Goal: Information Seeking & Learning: Learn about a topic

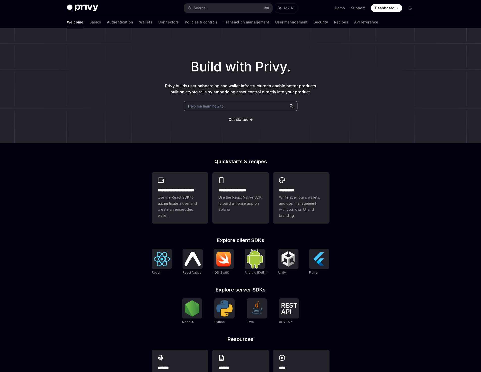
click at [318, 12] on div "Demo Support Dashboard Dashboard" at bounding box center [357, 8] width 113 height 8
click at [161, 8] on div "Privy Docs home page" at bounding box center [123, 8] width 113 height 7
click at [89, 22] on link "Basics" at bounding box center [95, 22] width 12 height 12
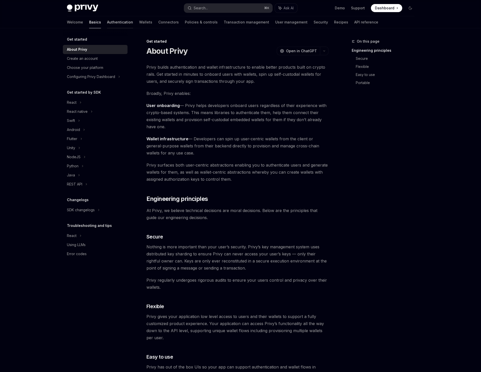
click at [107, 23] on link "Authentication" at bounding box center [120, 22] width 26 height 12
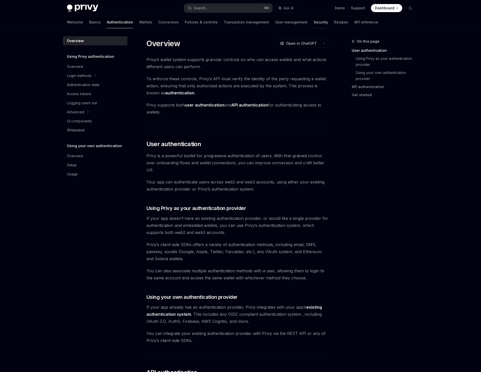
click at [314, 22] on link "Security" at bounding box center [321, 22] width 14 height 12
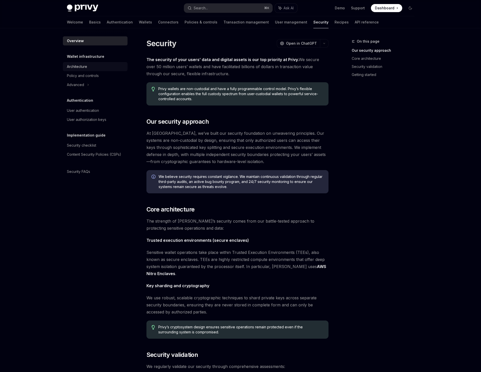
click at [83, 67] on div "Architecture" at bounding box center [77, 67] width 20 height 6
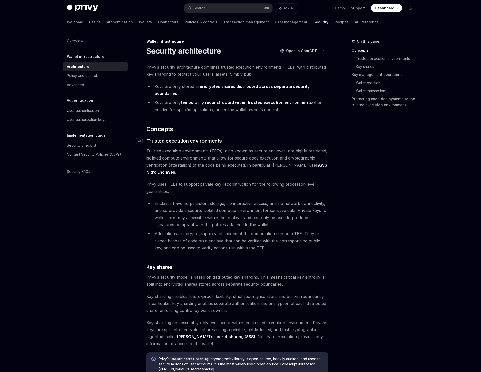
click at [140, 141] on icon "Navigate to header" at bounding box center [140, 140] width 4 height 3
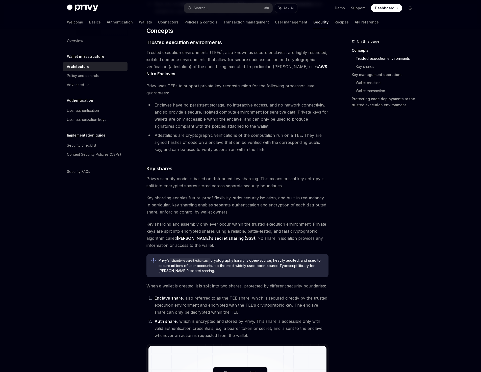
scroll to position [99, 0]
click at [99, 211] on div "Overview Wallet infrastructure Architecture Policy and controls Advanced Authen…" at bounding box center [99, 200] width 73 height 344
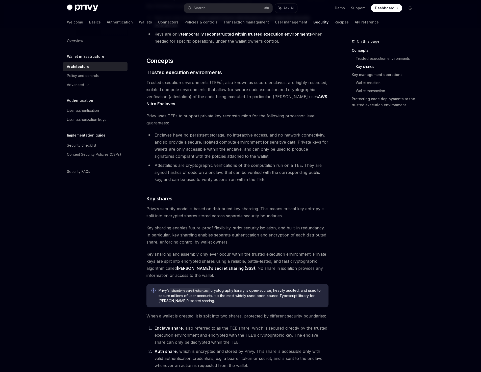
scroll to position [0, 0]
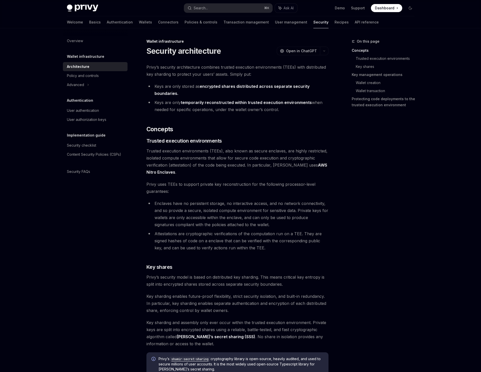
click at [87, 274] on div "Overview Wallet infrastructure Architecture Policy and controls Advanced Authen…" at bounding box center [99, 200] width 73 height 344
click at [85, 85] on div "Advanced" at bounding box center [95, 84] width 65 height 9
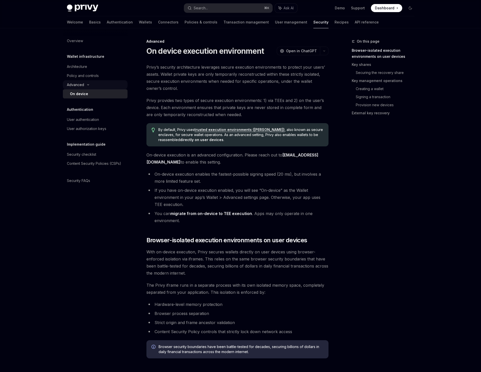
click at [85, 85] on icon at bounding box center [88, 85] width 6 height 2
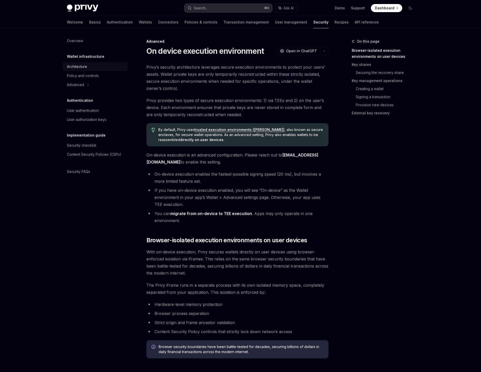
click at [80, 64] on div "Architecture" at bounding box center [77, 67] width 20 height 6
type textarea "*"
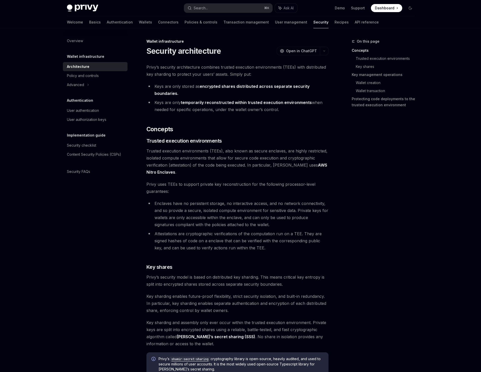
click at [95, 215] on div "Overview Wallet infrastructure Architecture Policy and controls Advanced Authen…" at bounding box center [99, 200] width 73 height 344
